Goal: Obtain resource: Obtain resource

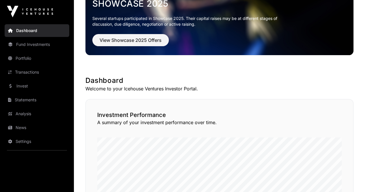
scroll to position [87, 0]
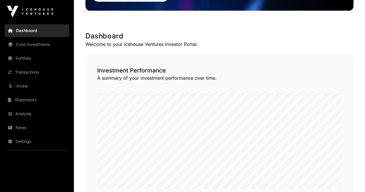
click at [29, 127] on link "News" at bounding box center [37, 127] width 65 height 13
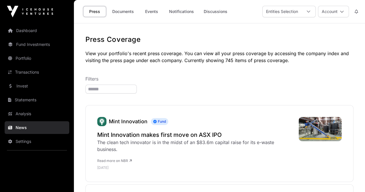
click at [124, 12] on link "Documents" at bounding box center [123, 11] width 29 height 11
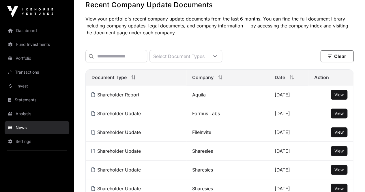
scroll to position [87, 0]
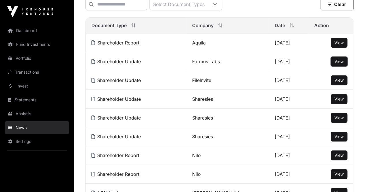
click at [336, 61] on button "View" at bounding box center [339, 62] width 17 height 10
click at [332, 65] on button "View" at bounding box center [339, 62] width 17 height 10
click at [336, 82] on span "View" at bounding box center [339, 80] width 9 height 5
